Goal: Transaction & Acquisition: Download file/media

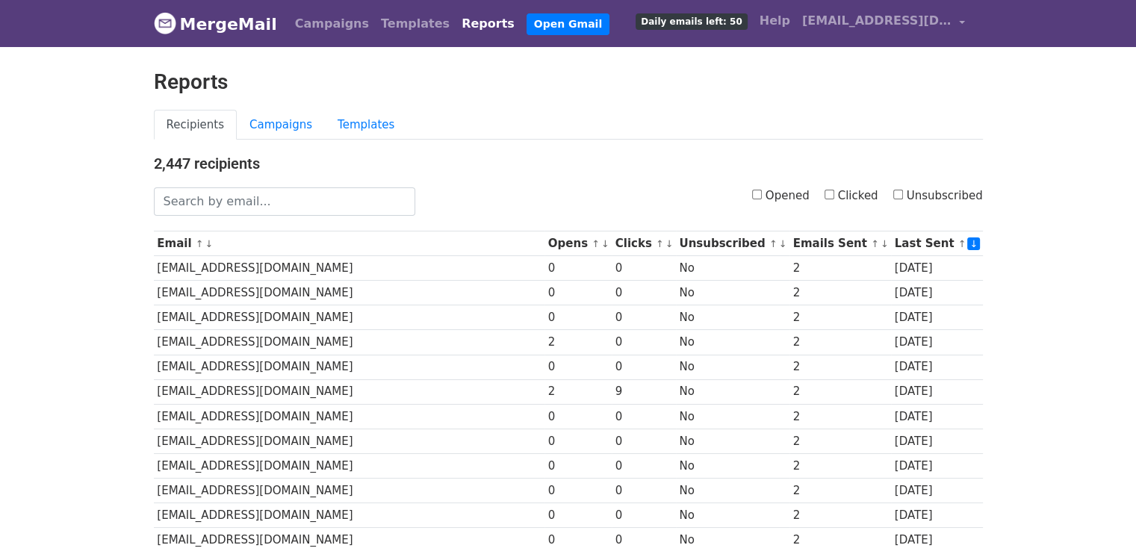
click at [834, 194] on input "Clicked" at bounding box center [829, 195] width 10 height 10
checkbox input "true"
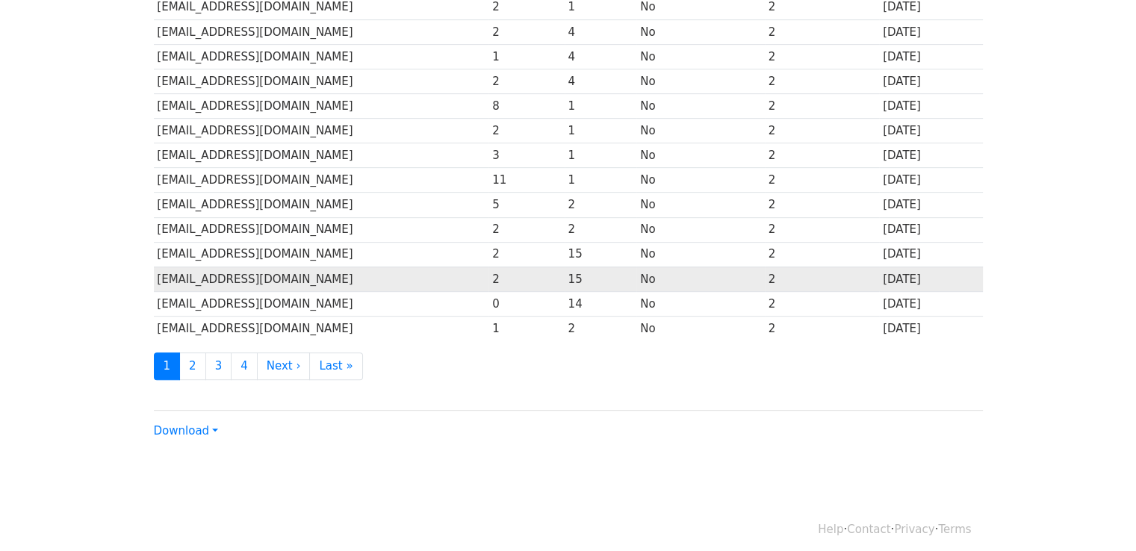
scroll to position [659, 0]
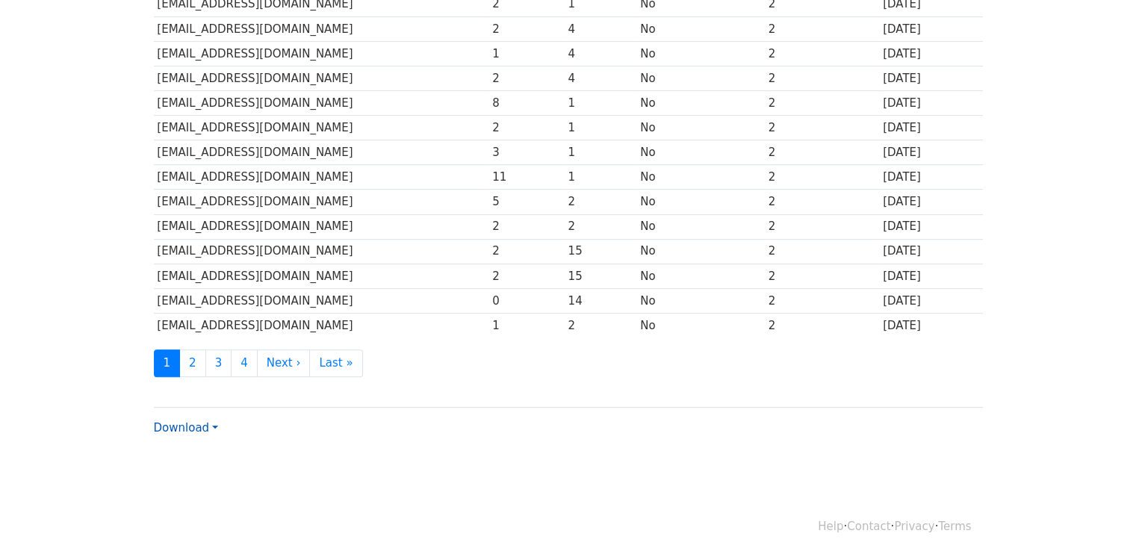
click at [192, 421] on link "Download" at bounding box center [186, 427] width 64 height 13
click at [196, 453] on link "CSV" at bounding box center [214, 456] width 118 height 24
